Goal: Task Accomplishment & Management: Manage account settings

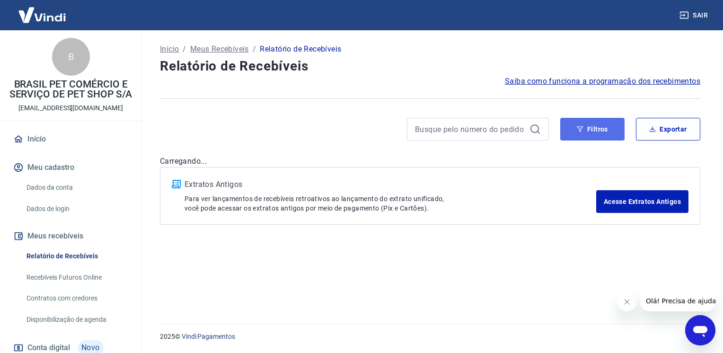
click at [587, 135] on button "Filtros" at bounding box center [592, 129] width 64 height 23
click at [595, 124] on button "Filtros" at bounding box center [592, 129] width 64 height 23
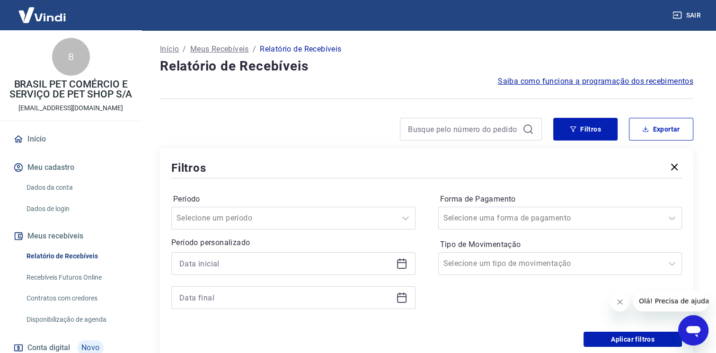
click at [400, 267] on icon at bounding box center [401, 263] width 11 height 11
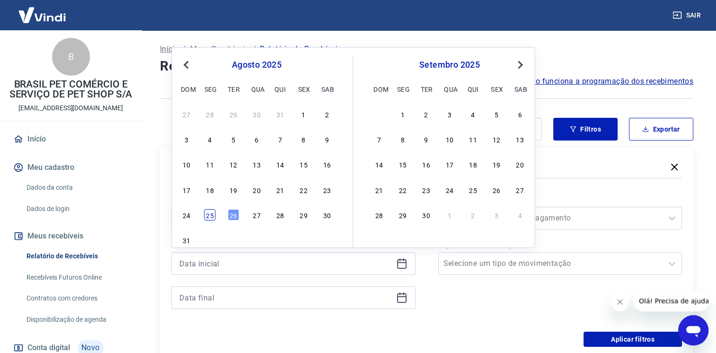
click at [208, 215] on div "25" at bounding box center [209, 214] width 11 height 11
type input "[DATE]"
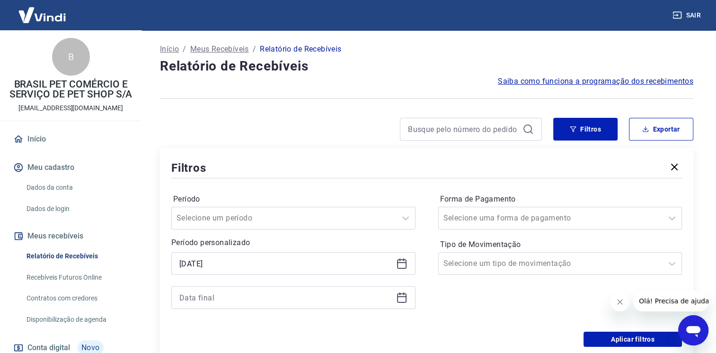
click at [400, 298] on icon at bounding box center [401, 297] width 11 height 11
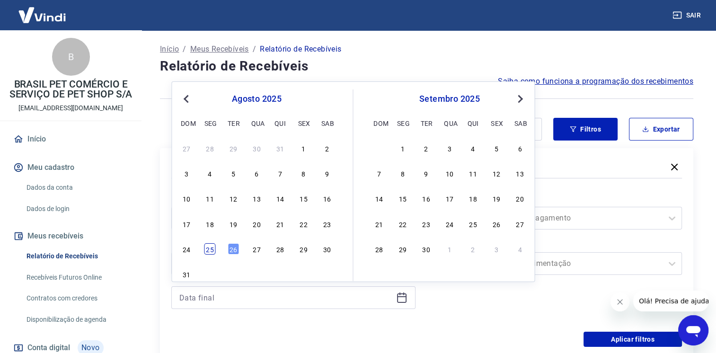
click at [214, 249] on div "25" at bounding box center [209, 248] width 11 height 11
type input "[DATE]"
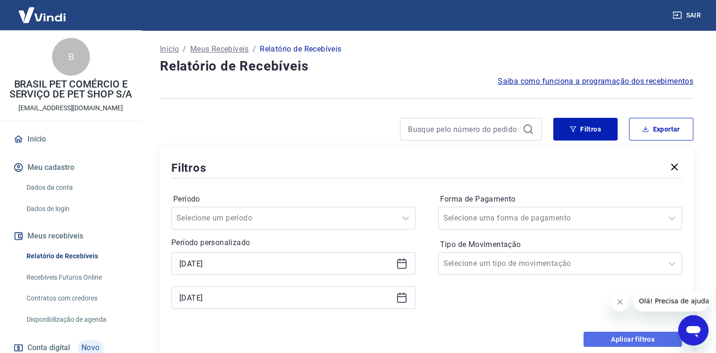
click at [613, 342] on button "Aplicar filtros" at bounding box center [632, 339] width 98 height 15
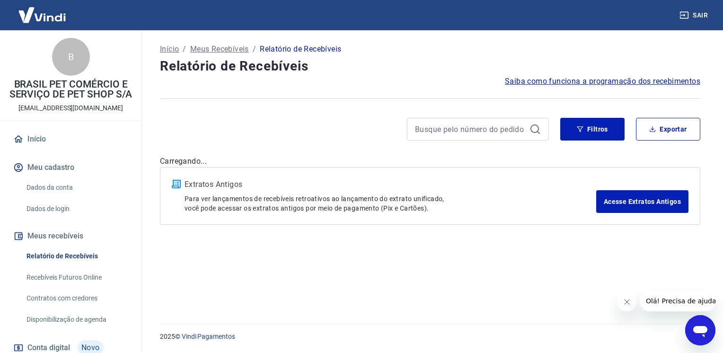
click at [624, 305] on icon "Fechar mensagem da empresa" at bounding box center [626, 302] width 8 height 8
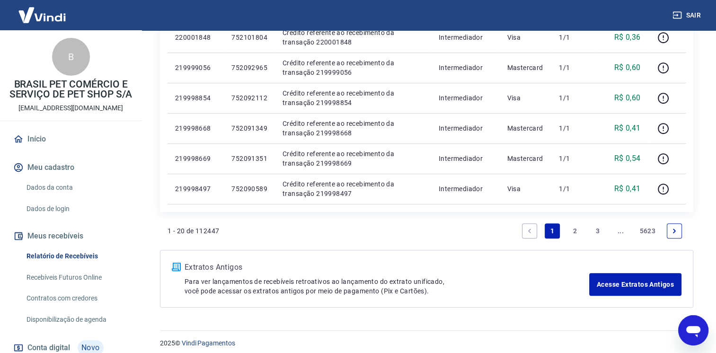
scroll to position [631, 0]
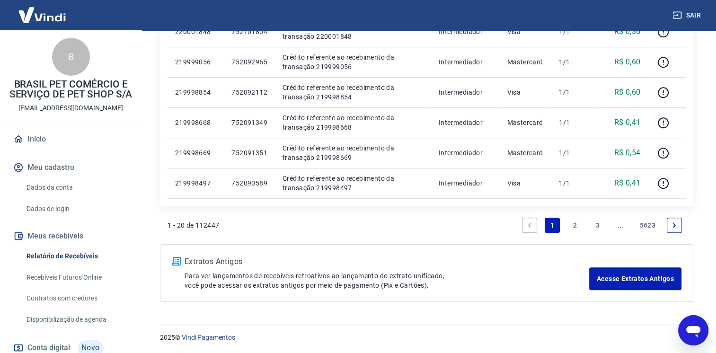
click at [593, 225] on link "3" at bounding box center [597, 225] width 15 height 15
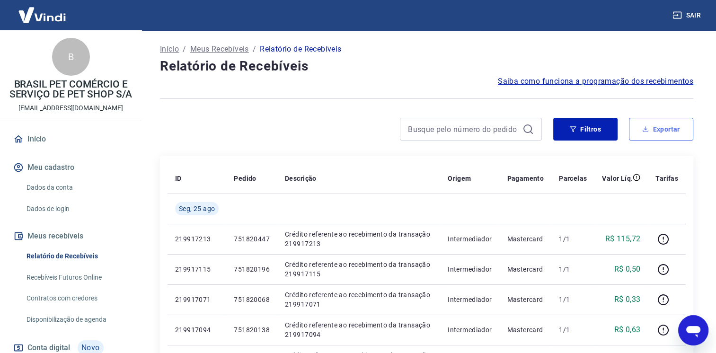
click at [648, 130] on icon "button" at bounding box center [645, 129] width 7 height 7
type input "[DATE]"
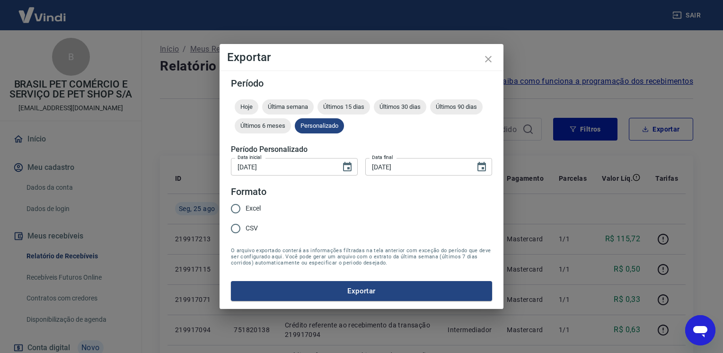
click at [252, 212] on span "Excel" at bounding box center [252, 208] width 15 height 10
click at [245, 212] on input "Excel" at bounding box center [236, 209] width 20 height 20
radio input "true"
click at [351, 297] on button "Exportar" at bounding box center [361, 291] width 261 height 20
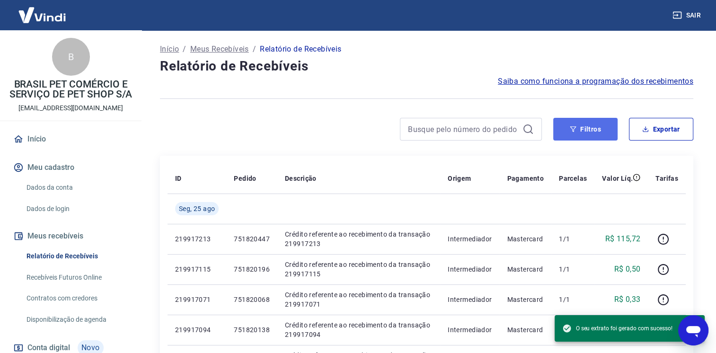
click at [581, 129] on button "Filtros" at bounding box center [585, 129] width 64 height 23
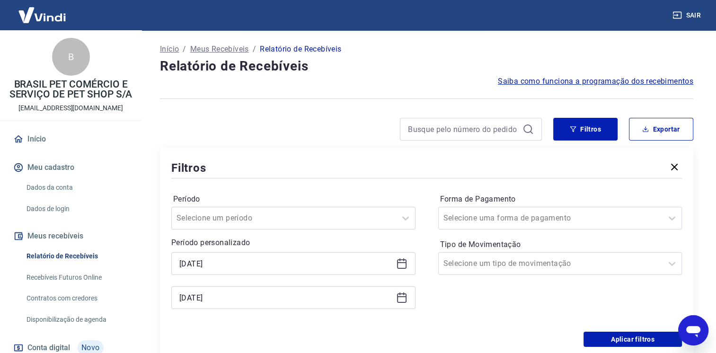
click at [405, 267] on icon at bounding box center [401, 263] width 11 height 11
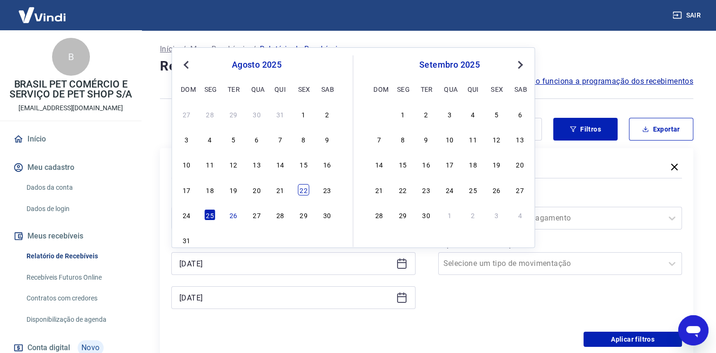
click at [305, 188] on div "22" at bounding box center [303, 189] width 11 height 11
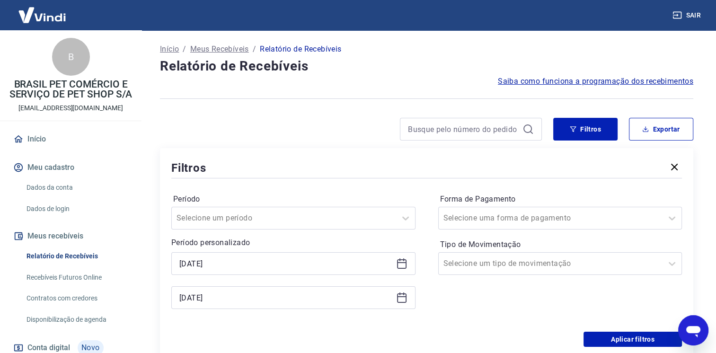
type input "[DATE]"
click at [406, 298] on icon at bounding box center [401, 297] width 11 height 11
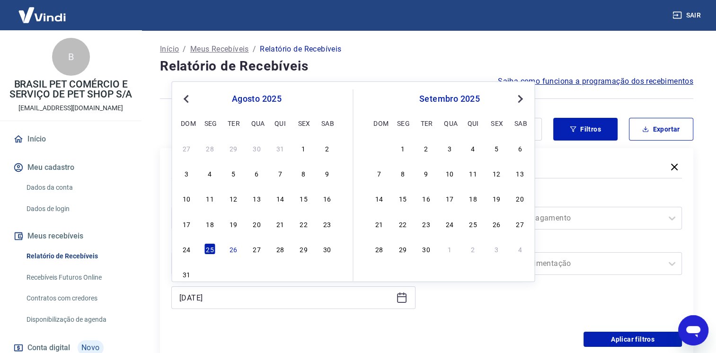
click at [305, 230] on div "17 18 19 20 21 22 23" at bounding box center [256, 224] width 154 height 14
click at [304, 224] on div "22" at bounding box center [303, 223] width 11 height 11
type input "[DATE]"
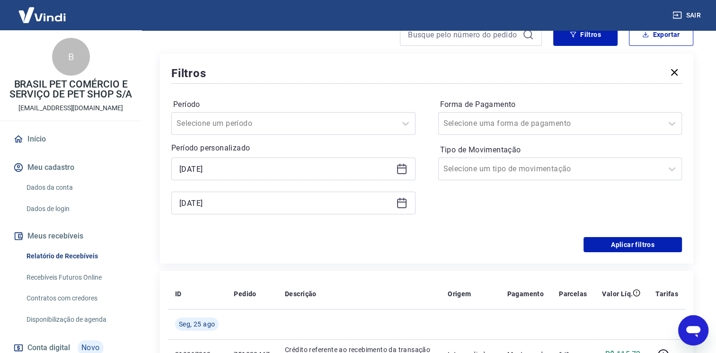
scroll to position [47, 0]
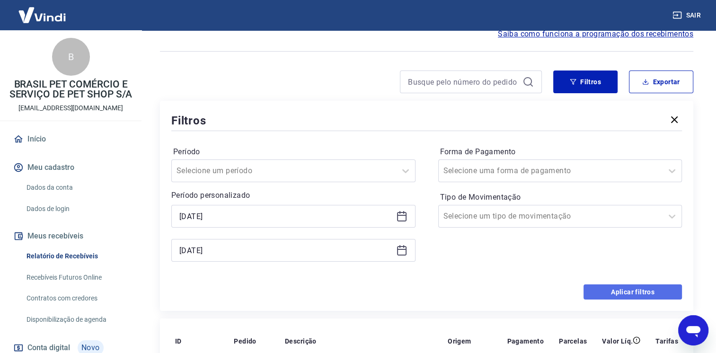
click at [636, 294] on button "Aplicar filtros" at bounding box center [632, 291] width 98 height 15
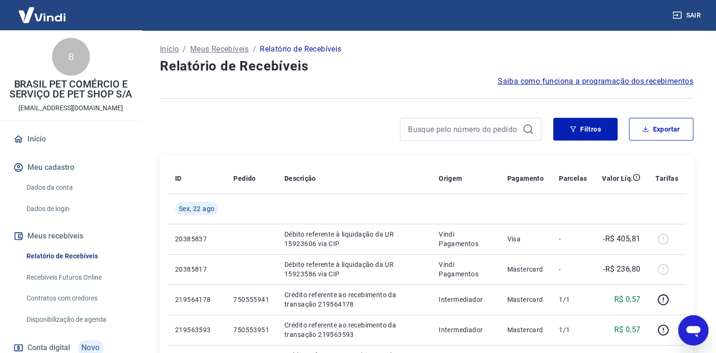
click at [377, 142] on div "Filtros Exportar" at bounding box center [426, 133] width 533 height 30
click at [654, 120] on button "Exportar" at bounding box center [661, 129] width 64 height 23
type input "[DATE]"
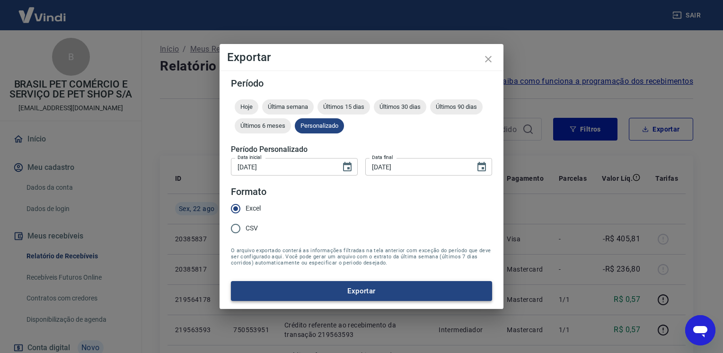
click at [365, 298] on button "Exportar" at bounding box center [361, 291] width 261 height 20
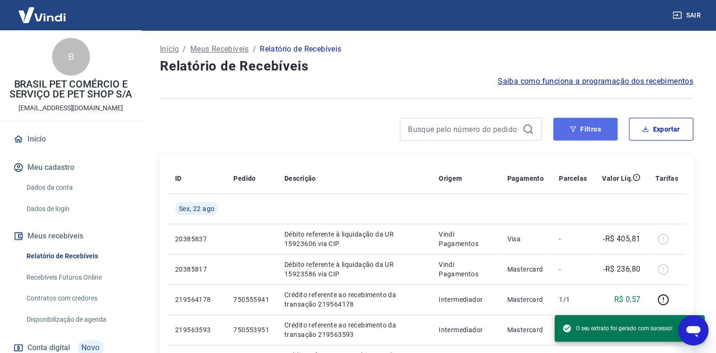
click at [602, 131] on button "Filtros" at bounding box center [585, 129] width 64 height 23
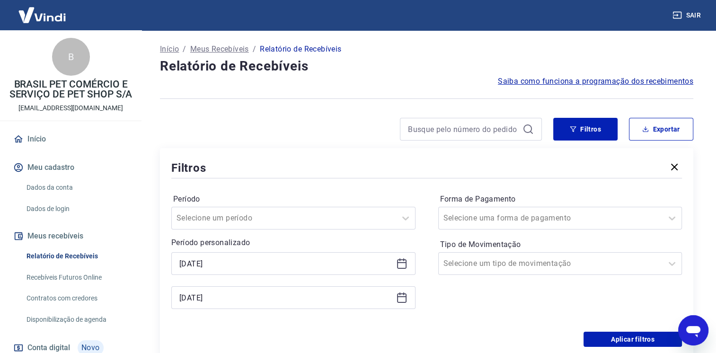
click at [403, 263] on icon at bounding box center [401, 262] width 9 height 1
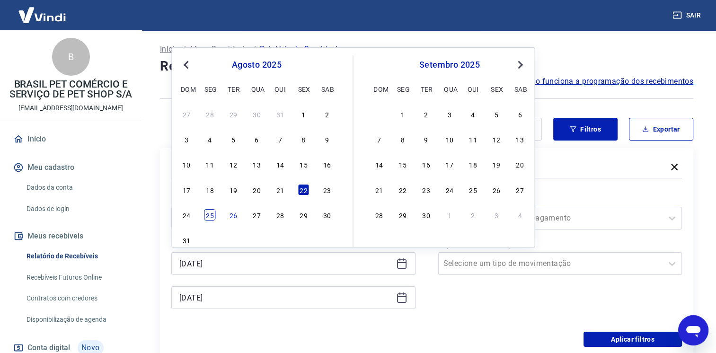
click at [206, 217] on div "25" at bounding box center [209, 214] width 11 height 11
type input "[DATE]"
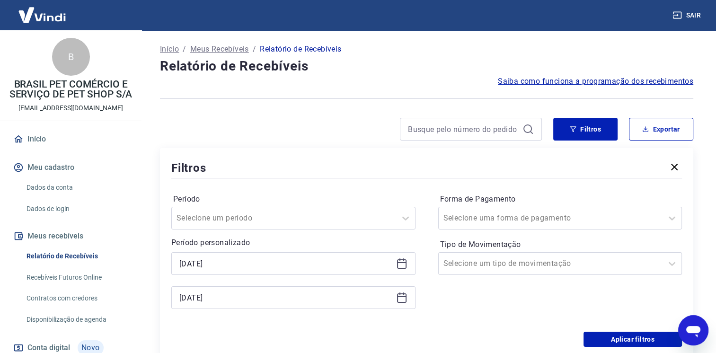
click at [400, 301] on icon at bounding box center [401, 297] width 11 height 11
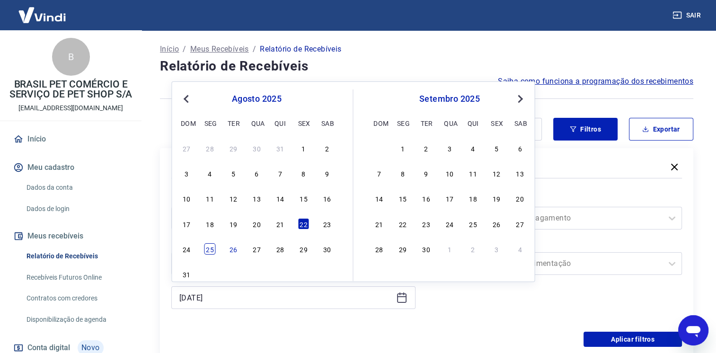
click at [213, 249] on div "25" at bounding box center [209, 248] width 11 height 11
click at [213, 249] on div "Período personalizado Selected date: [DATE] [DATE] [DATE] Previous Month Next M…" at bounding box center [293, 273] width 244 height 72
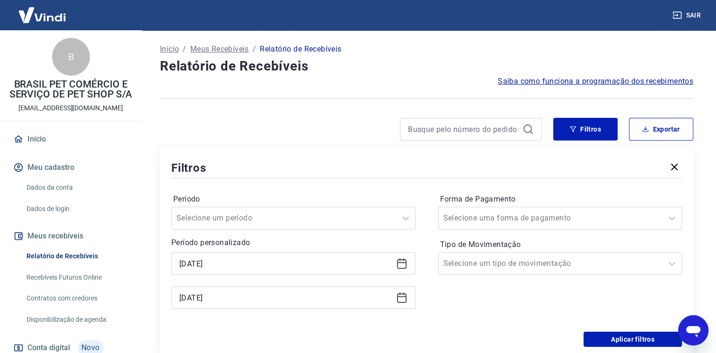
type input "[DATE]"
click at [604, 340] on button "Aplicar filtros" at bounding box center [632, 339] width 98 height 15
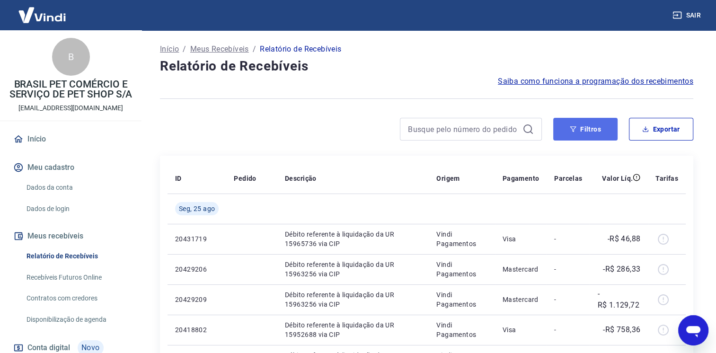
click at [571, 133] on button "Filtros" at bounding box center [585, 129] width 64 height 23
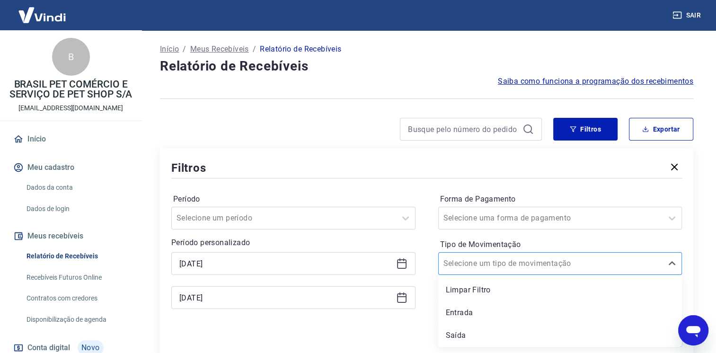
click at [566, 262] on div at bounding box center [550, 263] width 215 height 13
click at [470, 334] on div "Saída" at bounding box center [560, 335] width 244 height 19
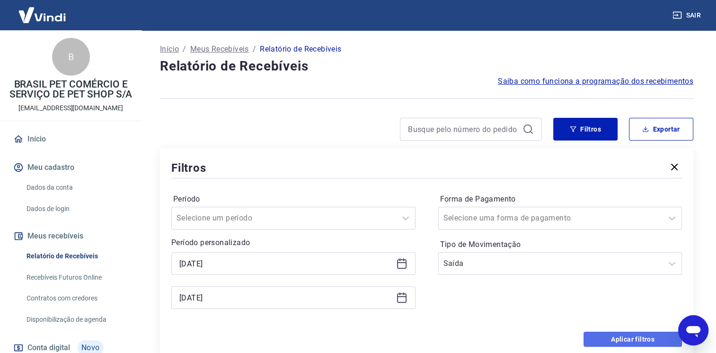
click at [617, 333] on button "Aplicar filtros" at bounding box center [632, 339] width 98 height 15
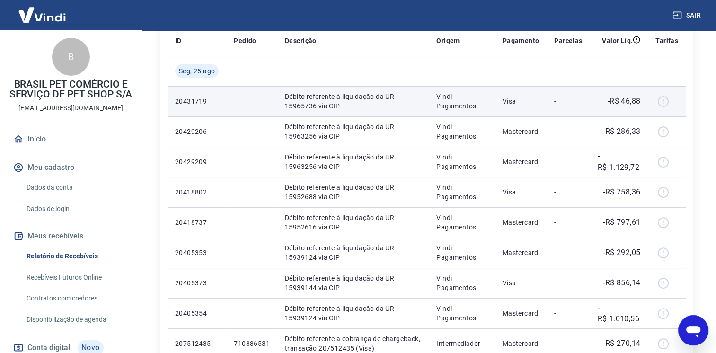
scroll to position [106, 0]
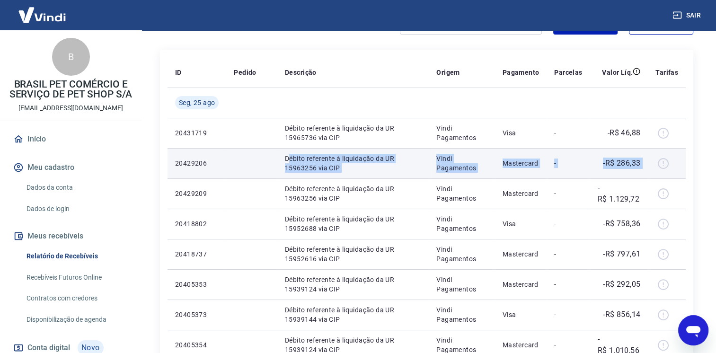
drag, startPoint x: 381, startPoint y: 158, endPoint x: 656, endPoint y: 164, distance: 275.4
click at [656, 164] on tr "20429206 Débito referente à liquidação da UR 15963256 via CIP Vindi Pagamentos …" at bounding box center [426, 163] width 518 height 30
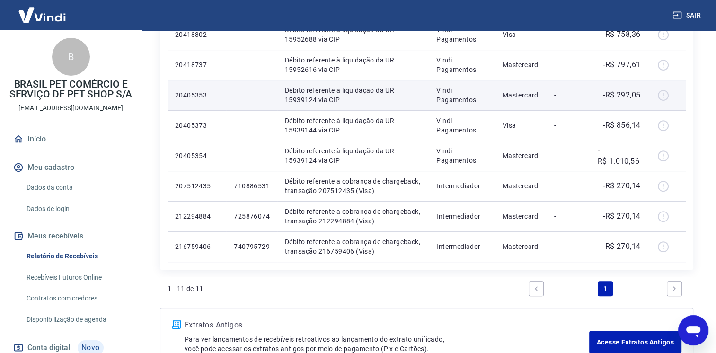
scroll to position [248, 0]
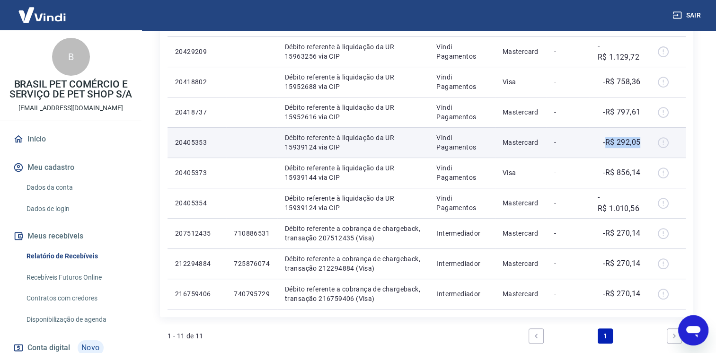
drag, startPoint x: 605, startPoint y: 144, endPoint x: 647, endPoint y: 146, distance: 42.6
click at [647, 146] on td "-R$ 292,05" at bounding box center [618, 142] width 58 height 30
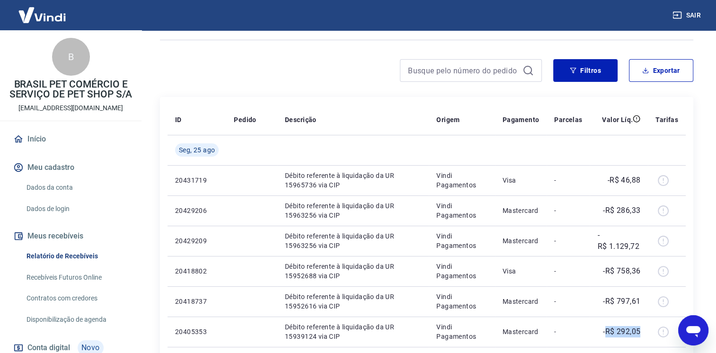
scroll to position [59, 0]
click at [645, 75] on button "Exportar" at bounding box center [661, 70] width 64 height 23
type input "[DATE]"
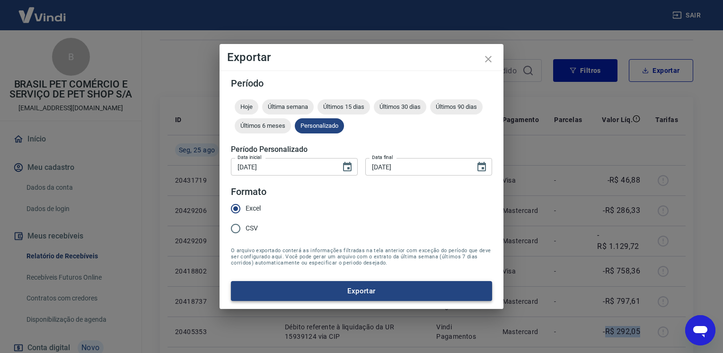
click at [400, 292] on button "Exportar" at bounding box center [361, 291] width 261 height 20
